Goal: Information Seeking & Learning: Learn about a topic

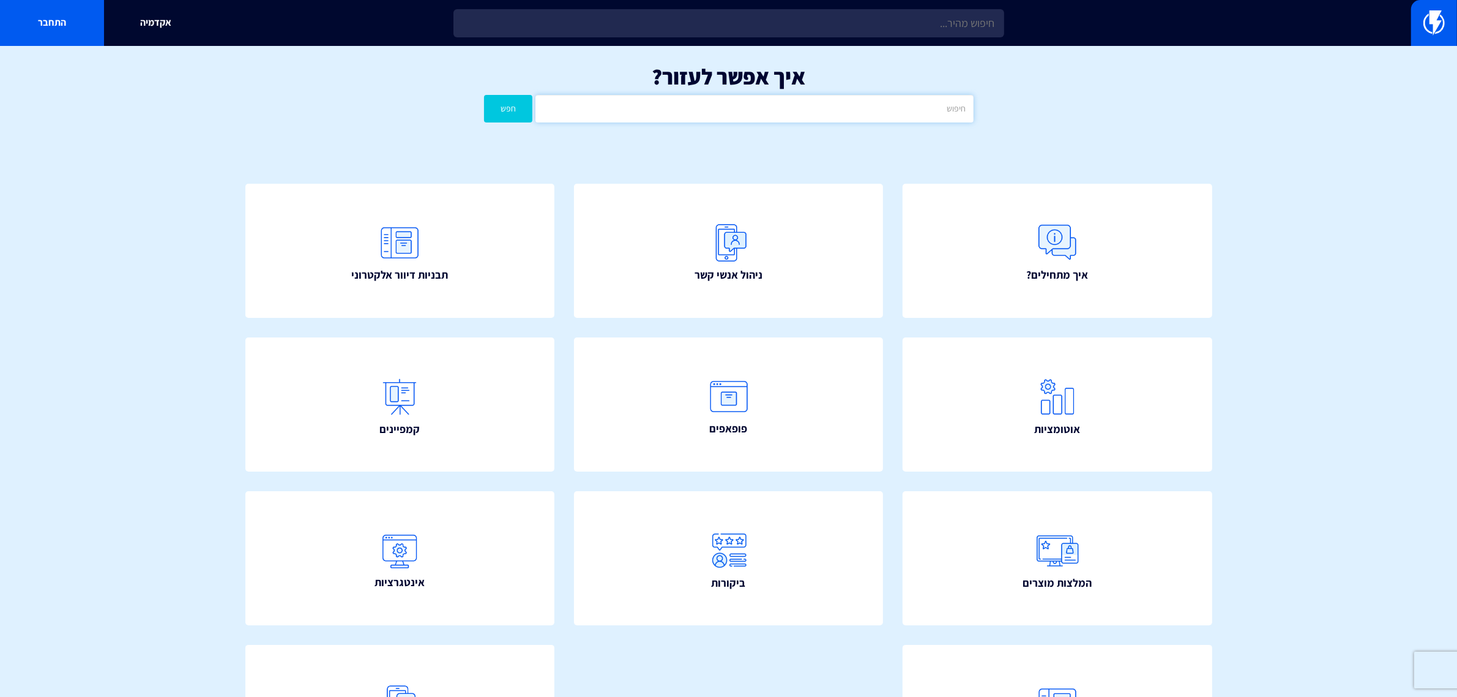
click at [774, 97] on input "text" at bounding box center [755, 109] width 438 height 28
type input "ווקמרס"
click at [491, 110] on button "חפש" at bounding box center [508, 109] width 49 height 28
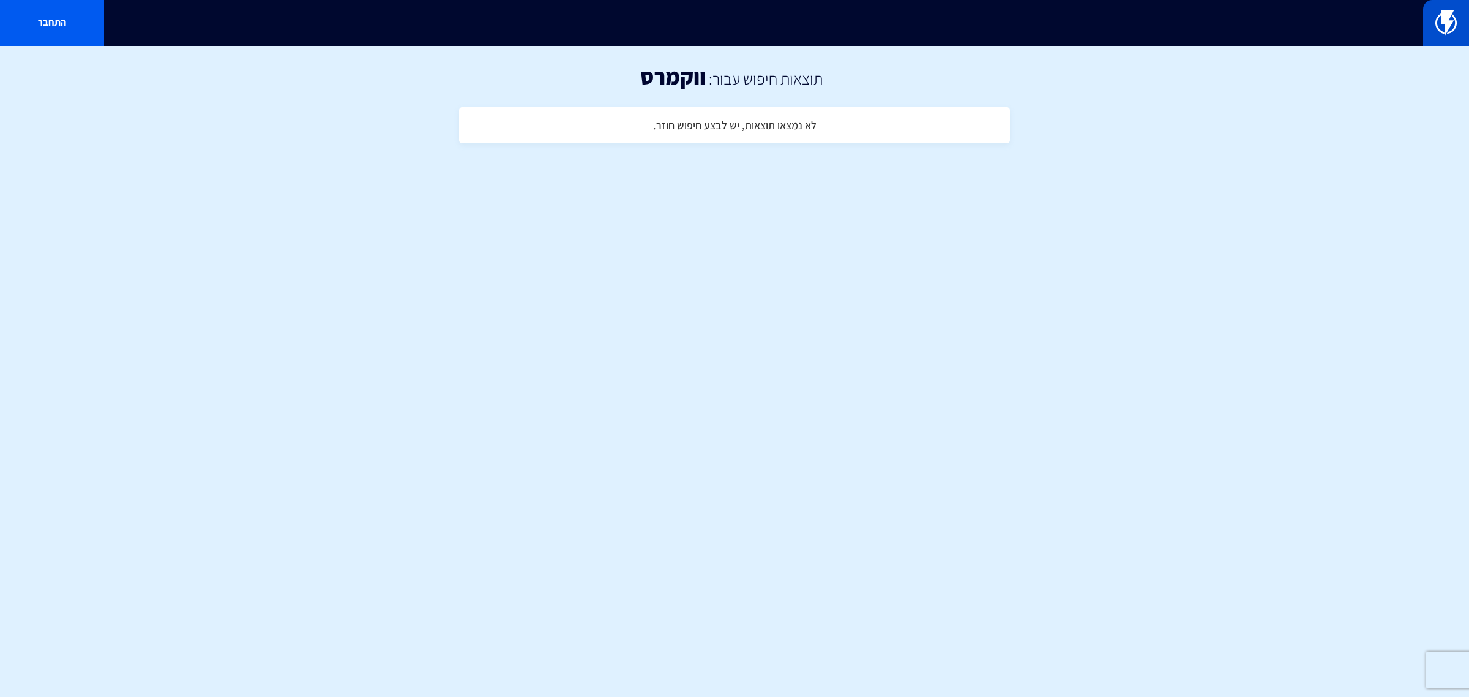
click at [1434, 17] on link at bounding box center [1446, 23] width 46 height 46
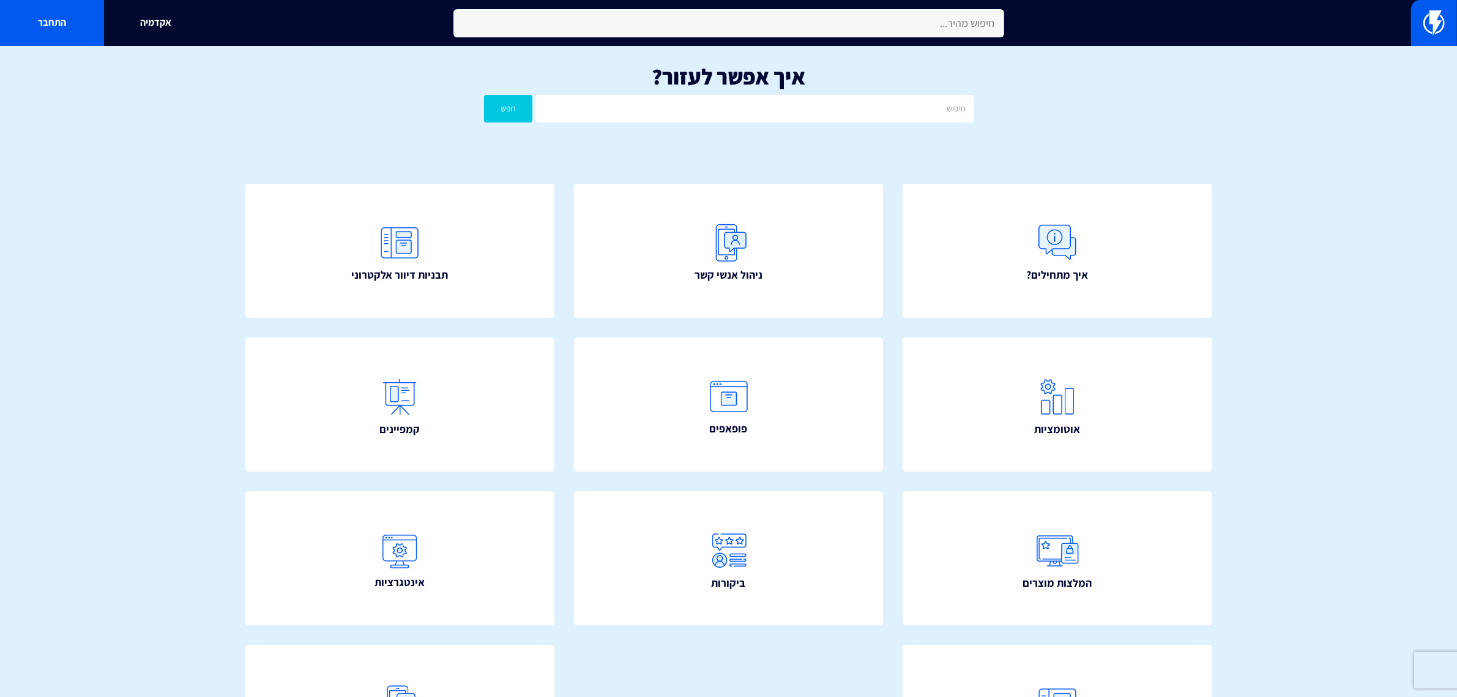
click at [791, 28] on input "text" at bounding box center [729, 23] width 551 height 28
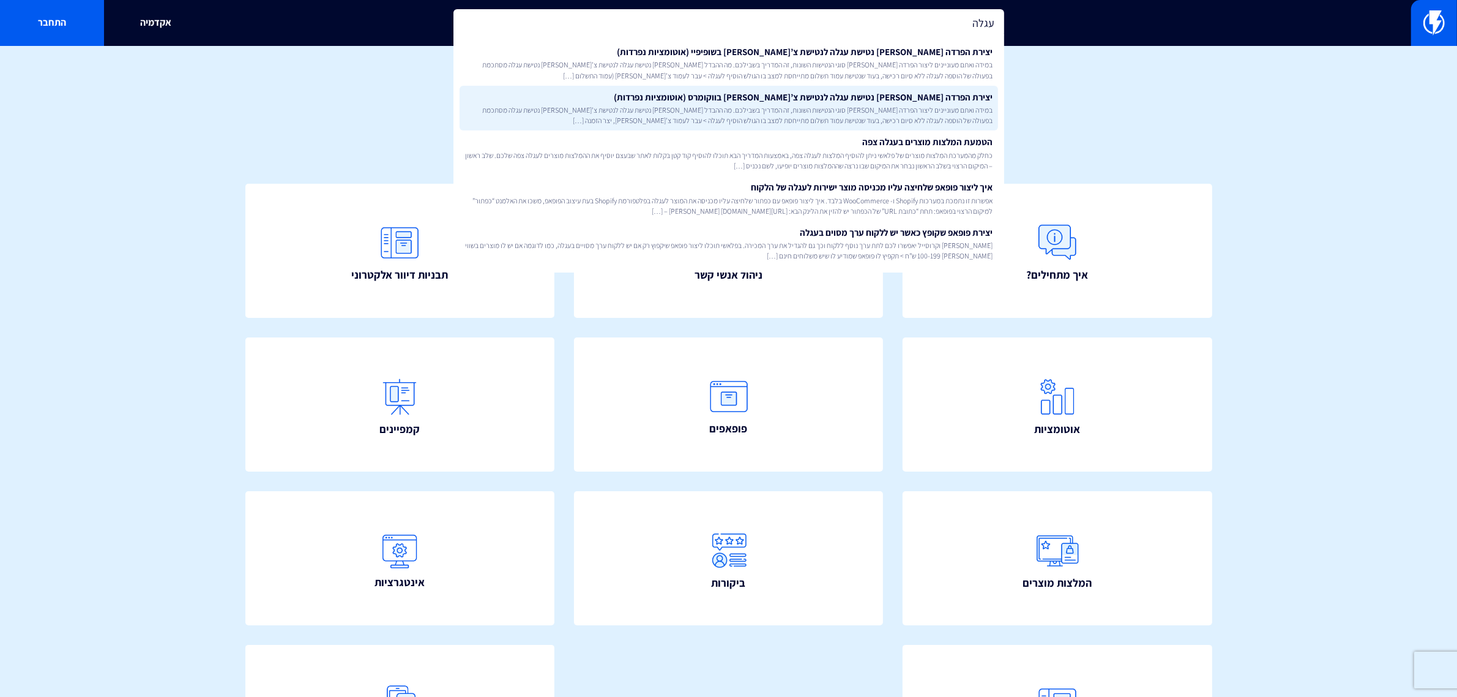
type input "עגלה"
click at [807, 90] on link "יצירת הפרדה בין נטישת עגלה לנטישת צ’קאווט בווקומרס (אוטומציות נפרדות) במידה ואת…" at bounding box center [729, 108] width 539 height 45
